Goal: Information Seeking & Learning: Learn about a topic

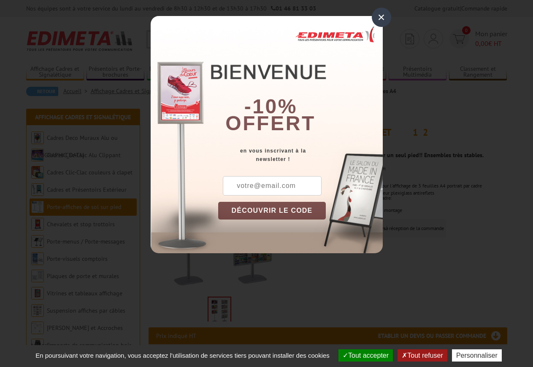
click at [379, 19] on div "×" at bounding box center [381, 17] width 19 height 19
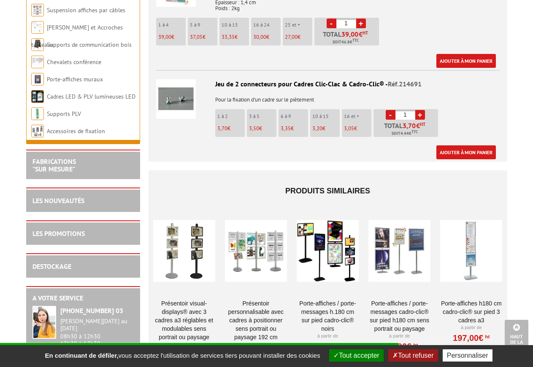
scroll to position [688, 0]
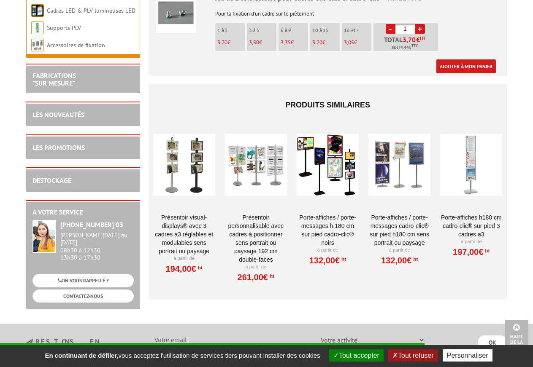
click at [194, 233] on link "Présentoir Visual-Displays® avec 3 cadres A3 réglables et modulables sens portr…" at bounding box center [184, 234] width 62 height 42
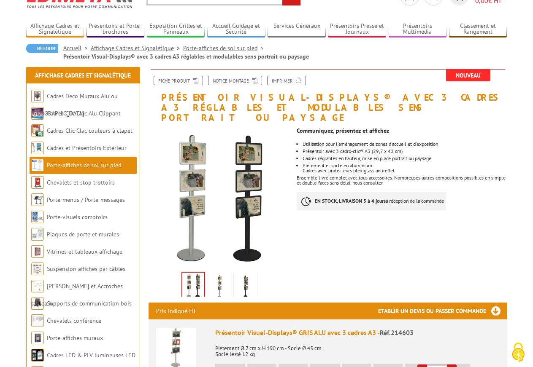
scroll to position [86, 0]
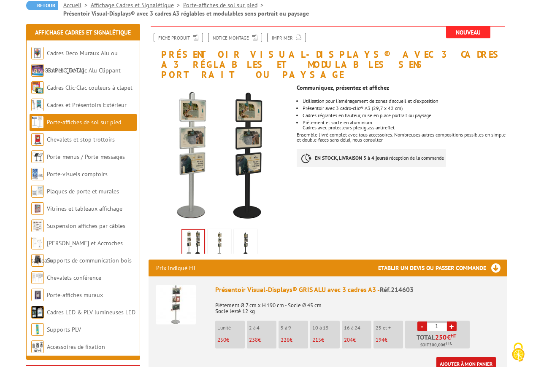
click at [221, 234] on img at bounding box center [219, 244] width 20 height 26
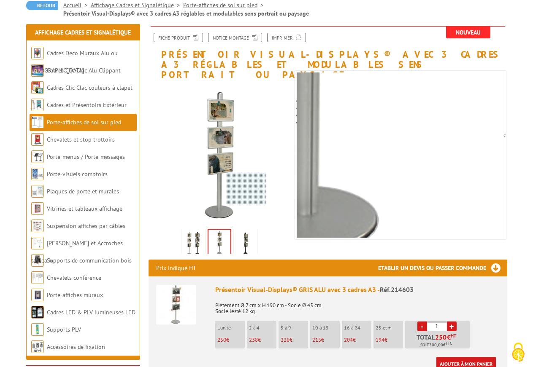
scroll to position [129, 0]
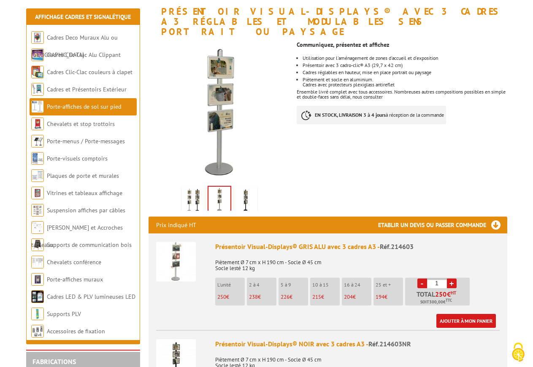
click at [244, 189] on img at bounding box center [245, 201] width 20 height 26
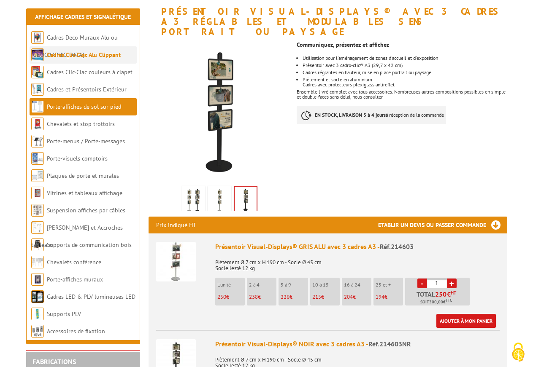
click at [101, 58] on link "Cadres Clic-Clac Alu Clippant" at bounding box center [84, 55] width 74 height 8
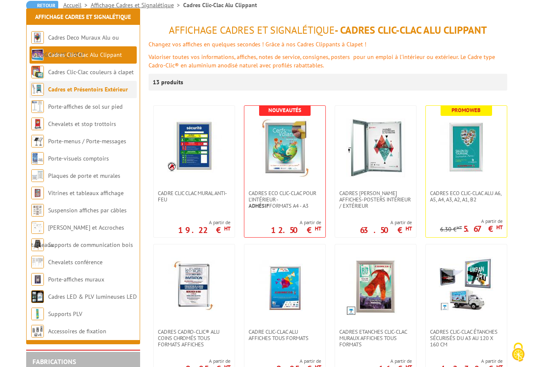
scroll to position [129, 0]
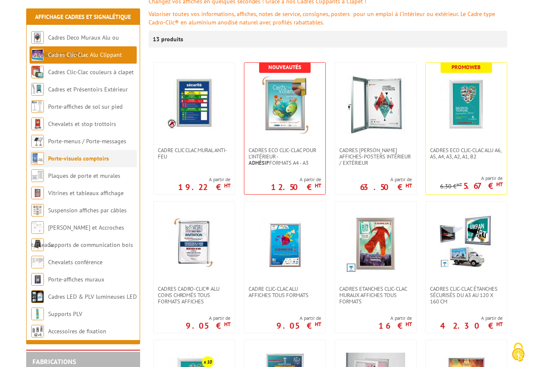
click at [79, 161] on link "Porte-visuels comptoirs" at bounding box center [78, 159] width 61 height 8
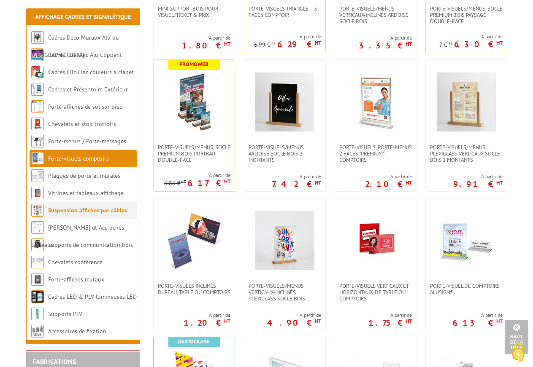
scroll to position [301, 0]
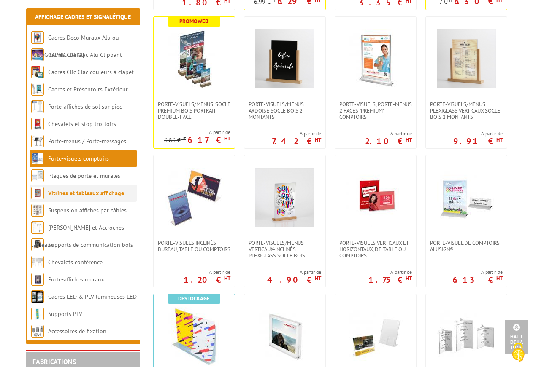
click at [85, 193] on link "Vitrines et tableaux affichage" at bounding box center [86, 193] width 76 height 8
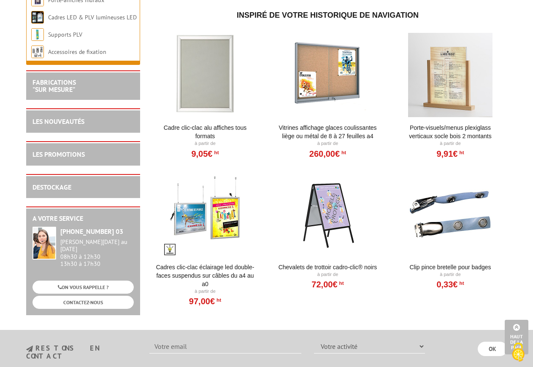
scroll to position [904, 0]
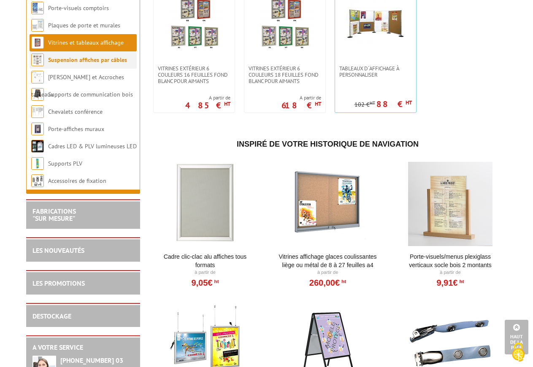
click at [93, 56] on link "Suspension affiches par câbles" at bounding box center [87, 60] width 79 height 8
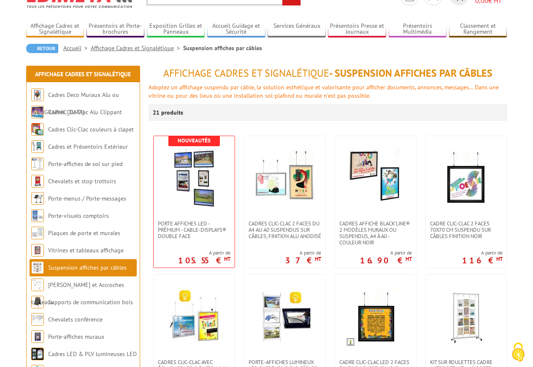
scroll to position [86, 0]
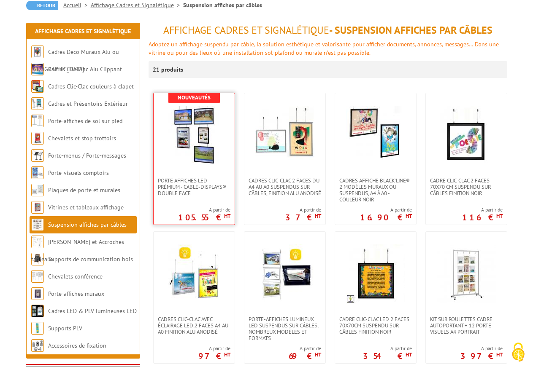
click at [198, 143] on img at bounding box center [194, 135] width 59 height 59
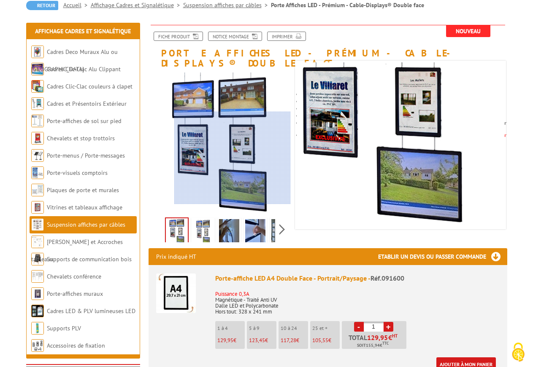
scroll to position [129, 0]
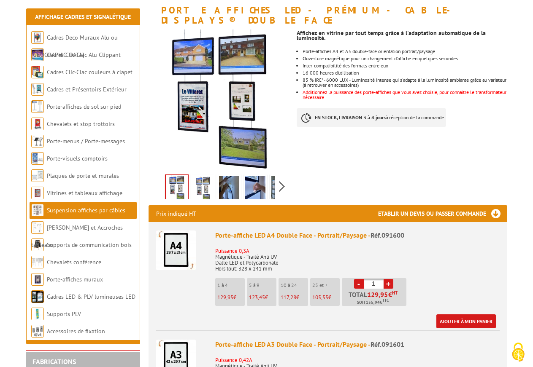
click at [228, 176] on img at bounding box center [229, 189] width 20 height 26
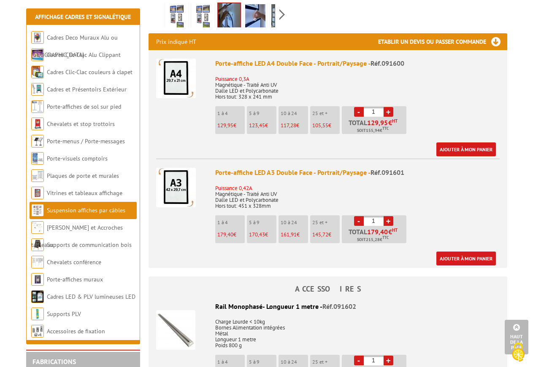
scroll to position [43, 0]
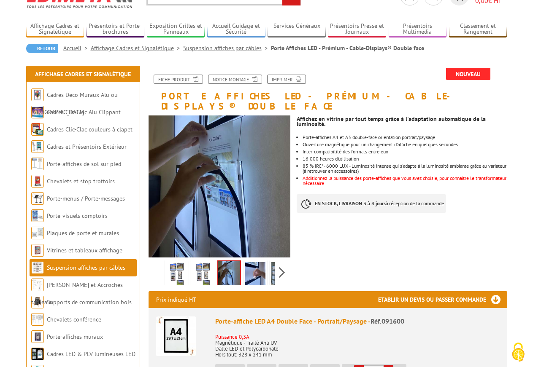
click at [104, 270] on link "Suspension affiches par câbles" at bounding box center [86, 268] width 78 height 8
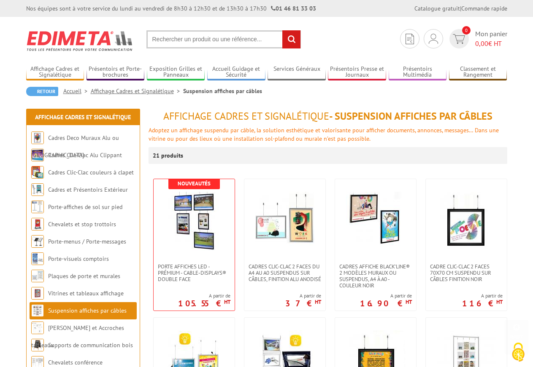
scroll to position [86, 0]
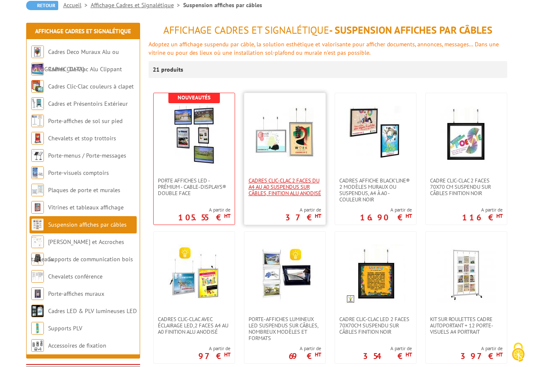
click at [286, 186] on span "Cadres Clic-Clac 2 faces du A4 au A0 suspendus sur câbles, finition alu anodisé" at bounding box center [284, 187] width 73 height 19
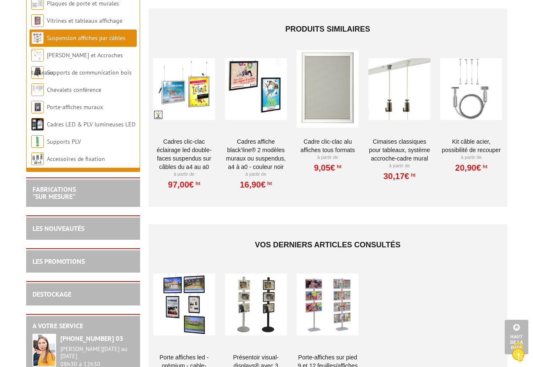
scroll to position [1377, 0]
